Goal: Information Seeking & Learning: Learn about a topic

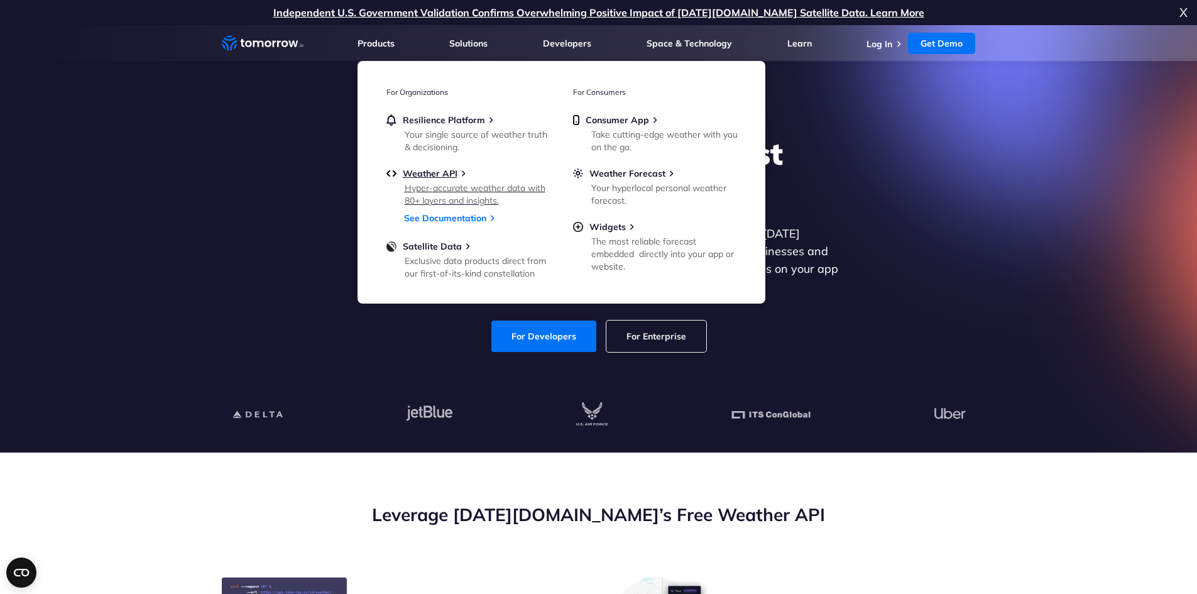
click at [422, 190] on div "Hyper-accurate weather data with 80+ layers and insights." at bounding box center [478, 194] width 146 height 25
click at [421, 170] on span "Weather API" at bounding box center [430, 173] width 55 height 11
click at [422, 216] on link "See Documentation" at bounding box center [445, 217] width 82 height 11
click at [646, 174] on span "Weather Forecast" at bounding box center [627, 173] width 76 height 11
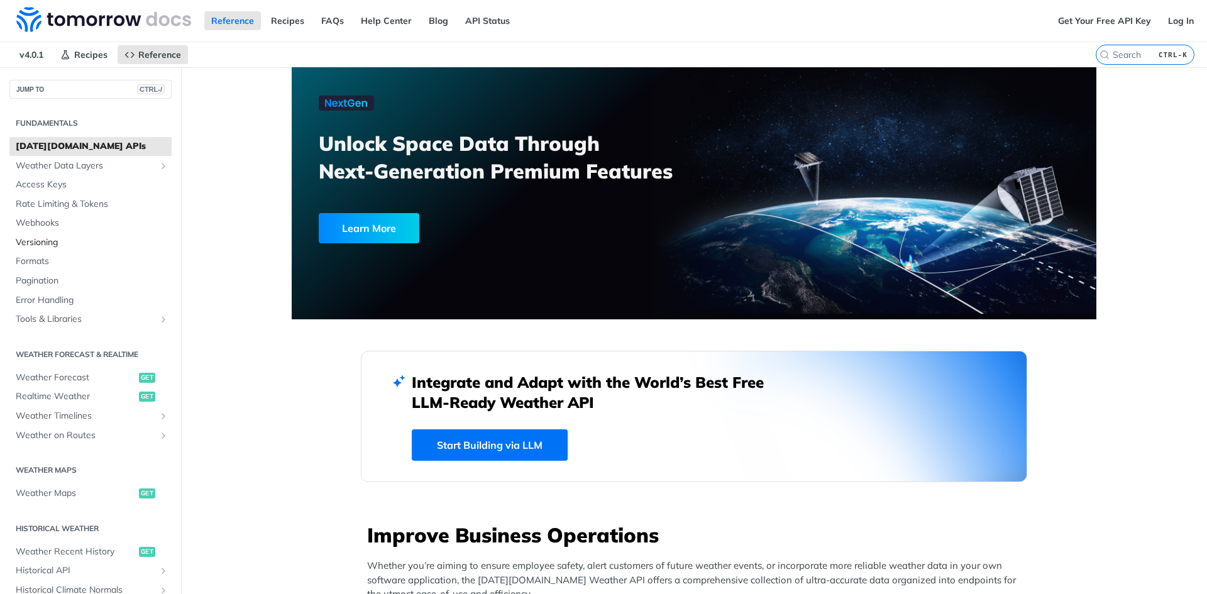
click at [24, 243] on span "Versioning" at bounding box center [92, 242] width 153 height 13
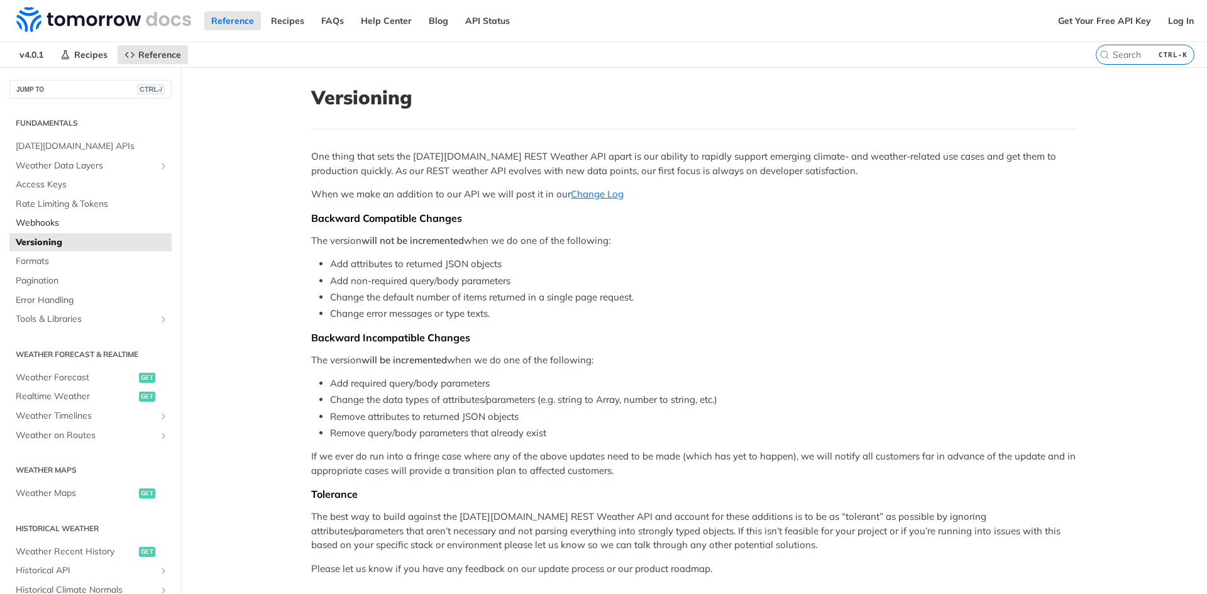
click at [47, 219] on span "Webhooks" at bounding box center [92, 223] width 153 height 13
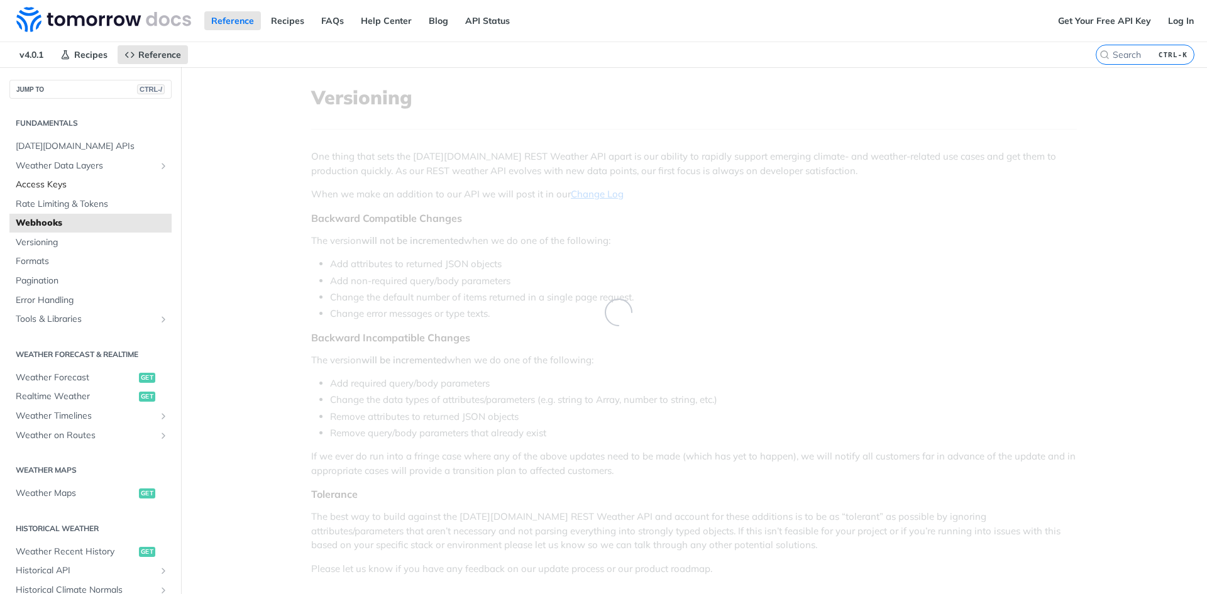
click at [53, 194] on link "Access Keys" at bounding box center [90, 184] width 162 height 19
